Goal: Check status: Check status

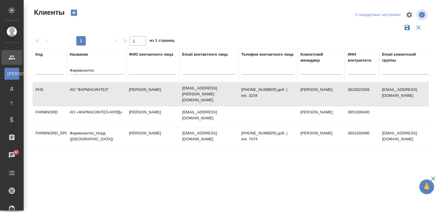
select select "RU"
drag, startPoint x: 101, startPoint y: 72, endPoint x: 30, endPoint y: 72, distance: 70.7
click at [30, 72] on div "Клиенты Стандартные настройки 1 1 из 1 страниц Код Название Фармасинтез ФИО кон…" at bounding box center [233, 132] width 408 height 264
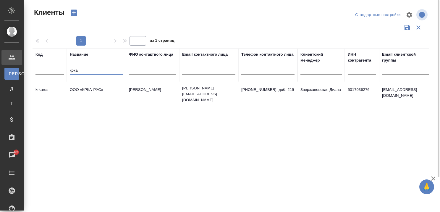
type input "крка"
click at [96, 86] on td "ООО «КРКА-РУС»" at bounding box center [96, 94] width 59 height 21
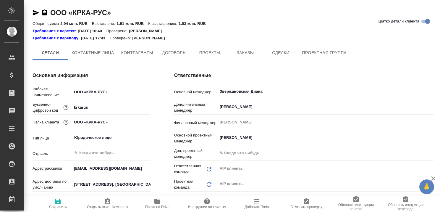
type textarea "x"
click at [434, 178] on icon "button" at bounding box center [433, 178] width 7 height 7
type textarea "x"
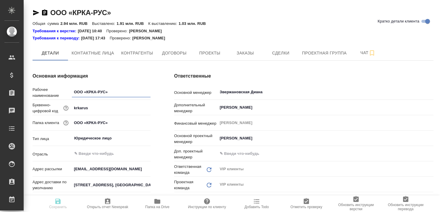
type textarea "x"
click at [245, 53] on span "Заказы" at bounding box center [245, 52] width 28 height 7
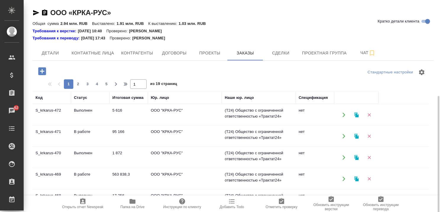
scroll to position [59, 0]
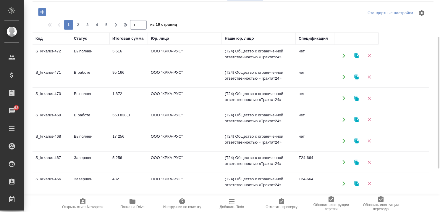
click at [80, 66] on td "В работе" at bounding box center [90, 55] width 38 height 21
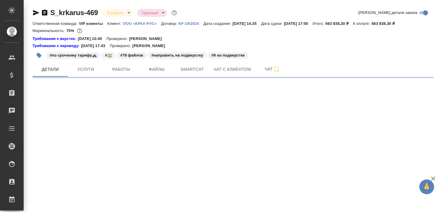
select select "RU"
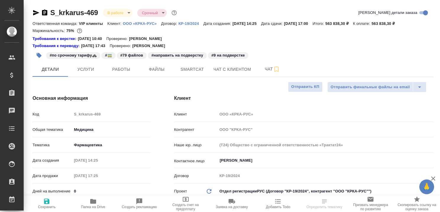
type textarea "x"
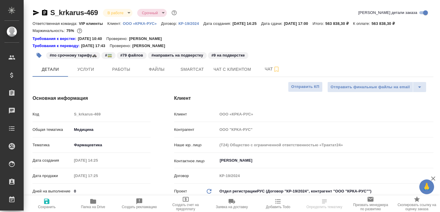
type textarea "x"
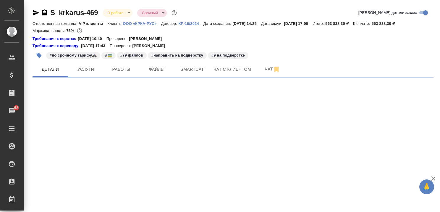
select select "RU"
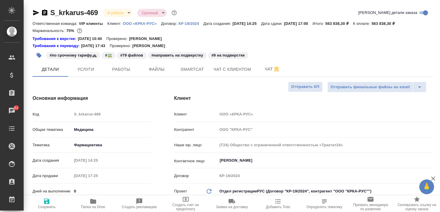
type textarea "x"
